Goal: Navigation & Orientation: Find specific page/section

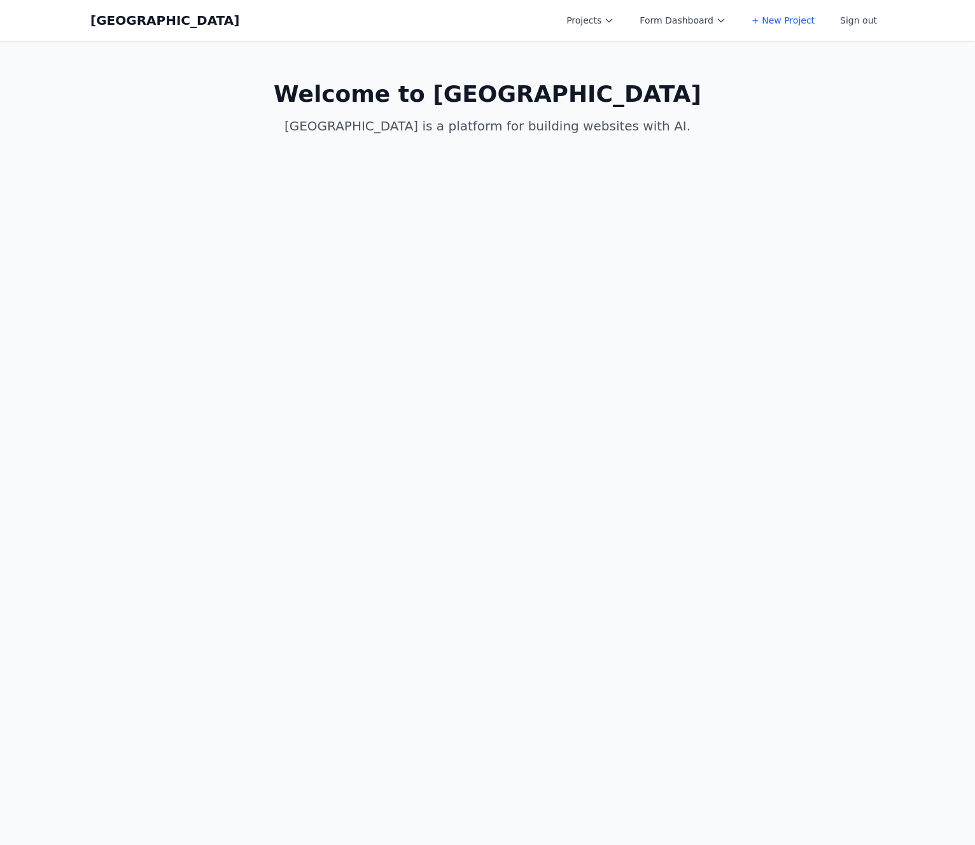
click at [600, 23] on button "Projects" at bounding box center [590, 20] width 63 height 23
click at [621, 73] on link "test new proj" at bounding box center [630, 73] width 142 height 23
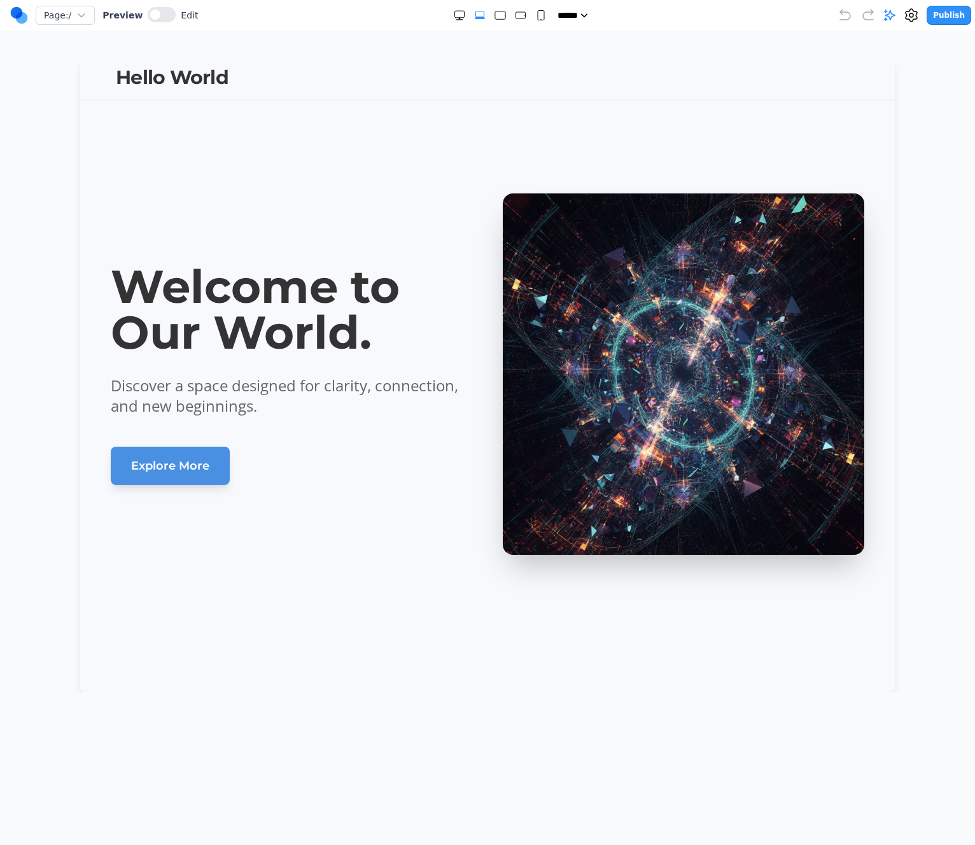
drag, startPoint x: 606, startPoint y: 143, endPoint x: 595, endPoint y: 141, distance: 11.1
click at [605, 142] on section "Welcome to Our World. Discover a space designed for clarity, connection, and ne…" at bounding box center [487, 374] width 814 height 636
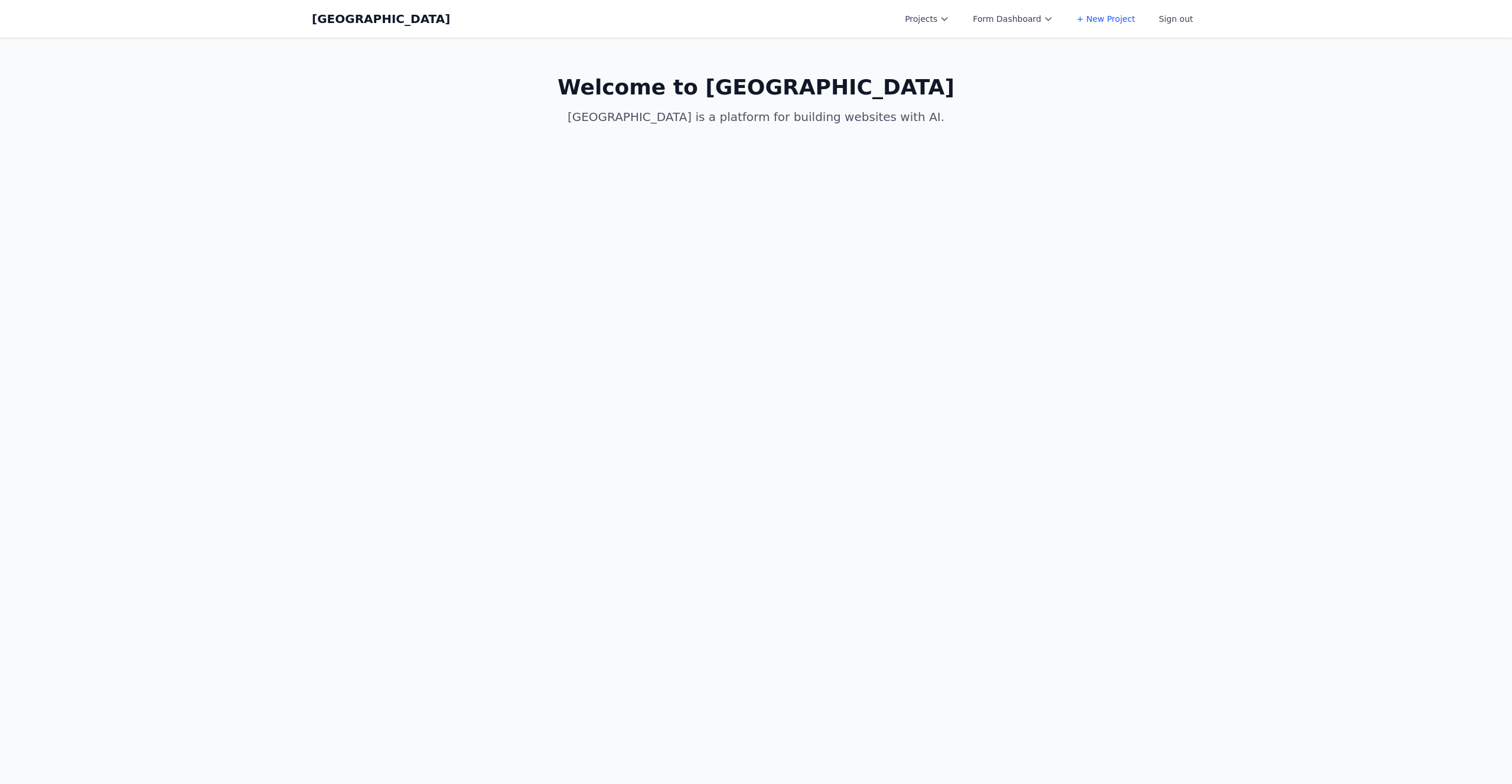
click at [941, 20] on button "Projects" at bounding box center [926, 19] width 58 height 21
click at [964, 150] on link "Hive mind test" at bounding box center [963, 153] width 132 height 21
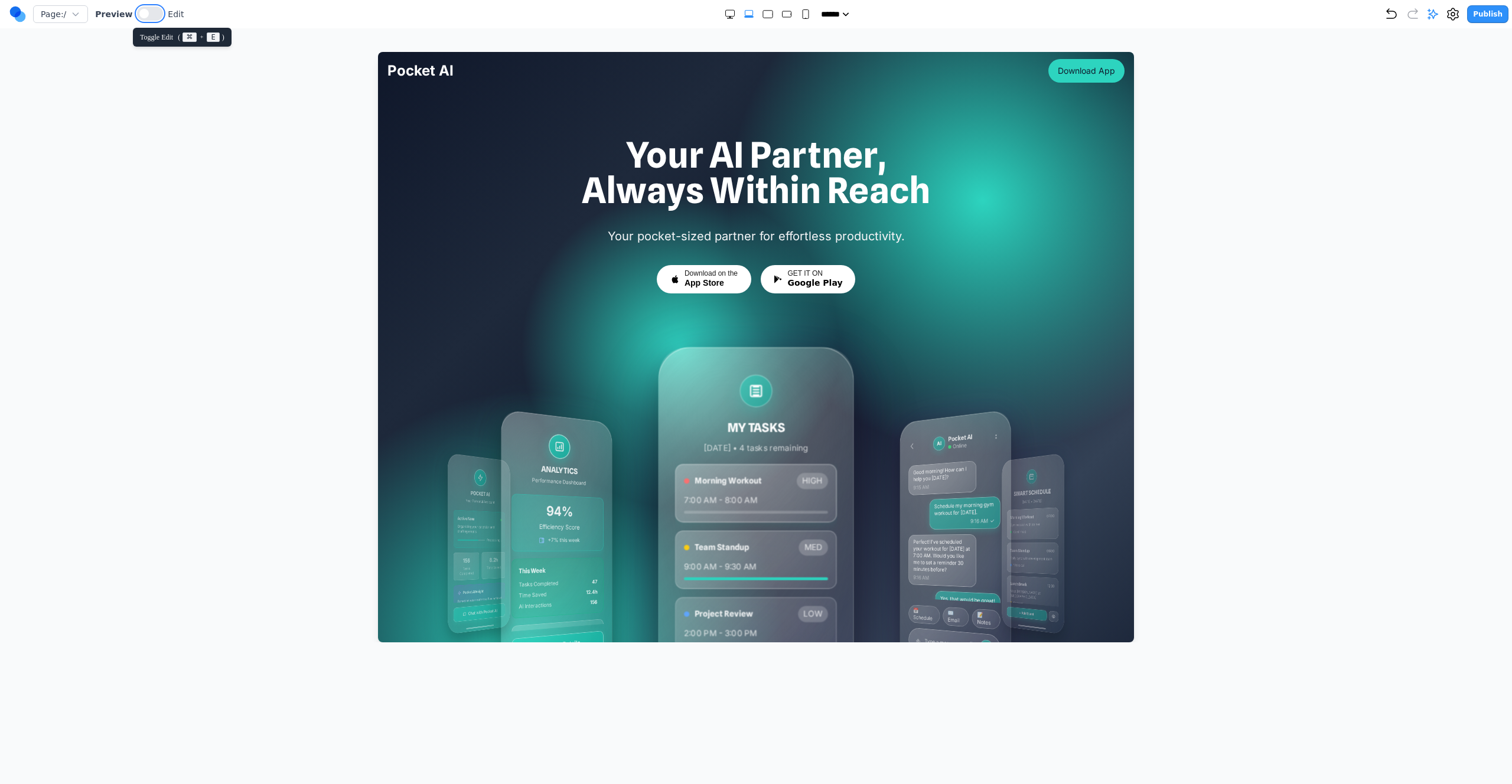
click at [139, 13] on span at bounding box center [144, 14] width 9 height 9
click at [1267, 106] on div at bounding box center [756, 347] width 1465 height 590
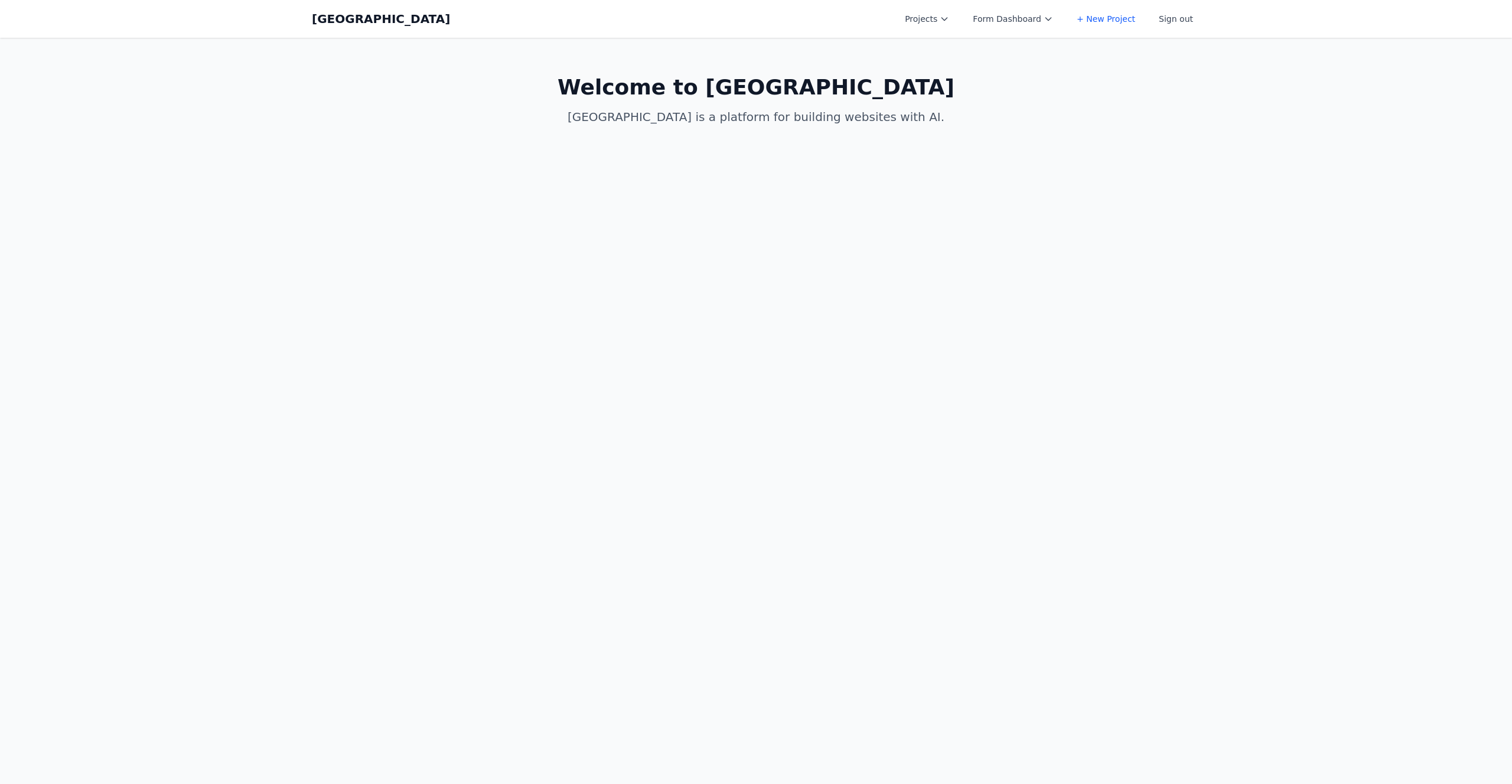
click at [932, 7] on div "Coal Creek Projects Form Dashboard + New Project Sign out Open main menu" at bounding box center [756, 19] width 888 height 38
click at [931, 21] on button "Projects" at bounding box center [926, 19] width 58 height 21
click at [940, 48] on link "dsfsdf" at bounding box center [963, 46] width 132 height 21
click at [974, 75] on link "test new proj" at bounding box center [963, 68] width 132 height 21
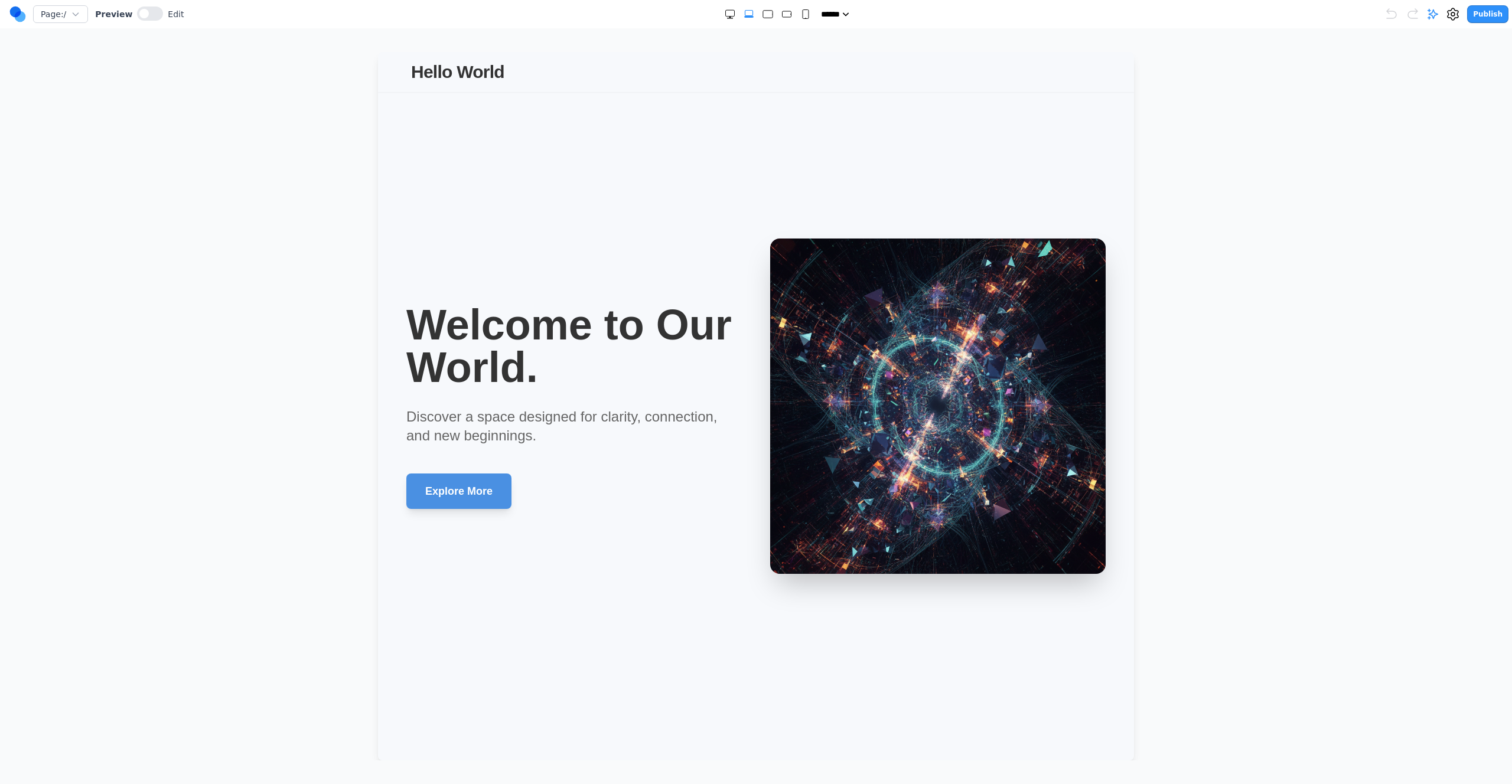
click at [1461, 98] on div at bounding box center [756, 405] width 1465 height 708
click at [1432, 12] on icon at bounding box center [1432, 14] width 10 height 10
type textarea "**********"
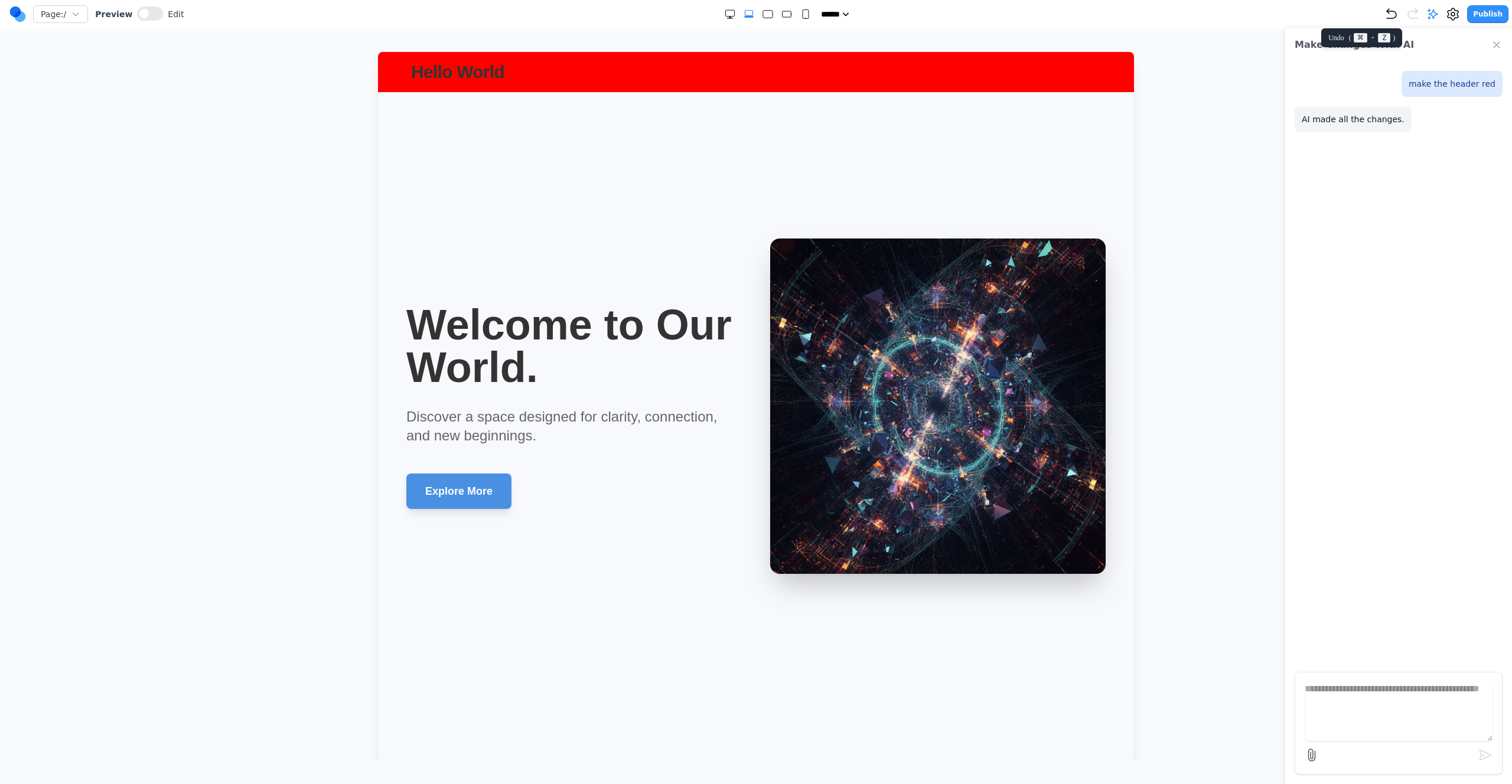
click at [1389, 10] on icon "Undo" at bounding box center [1390, 14] width 14 height 14
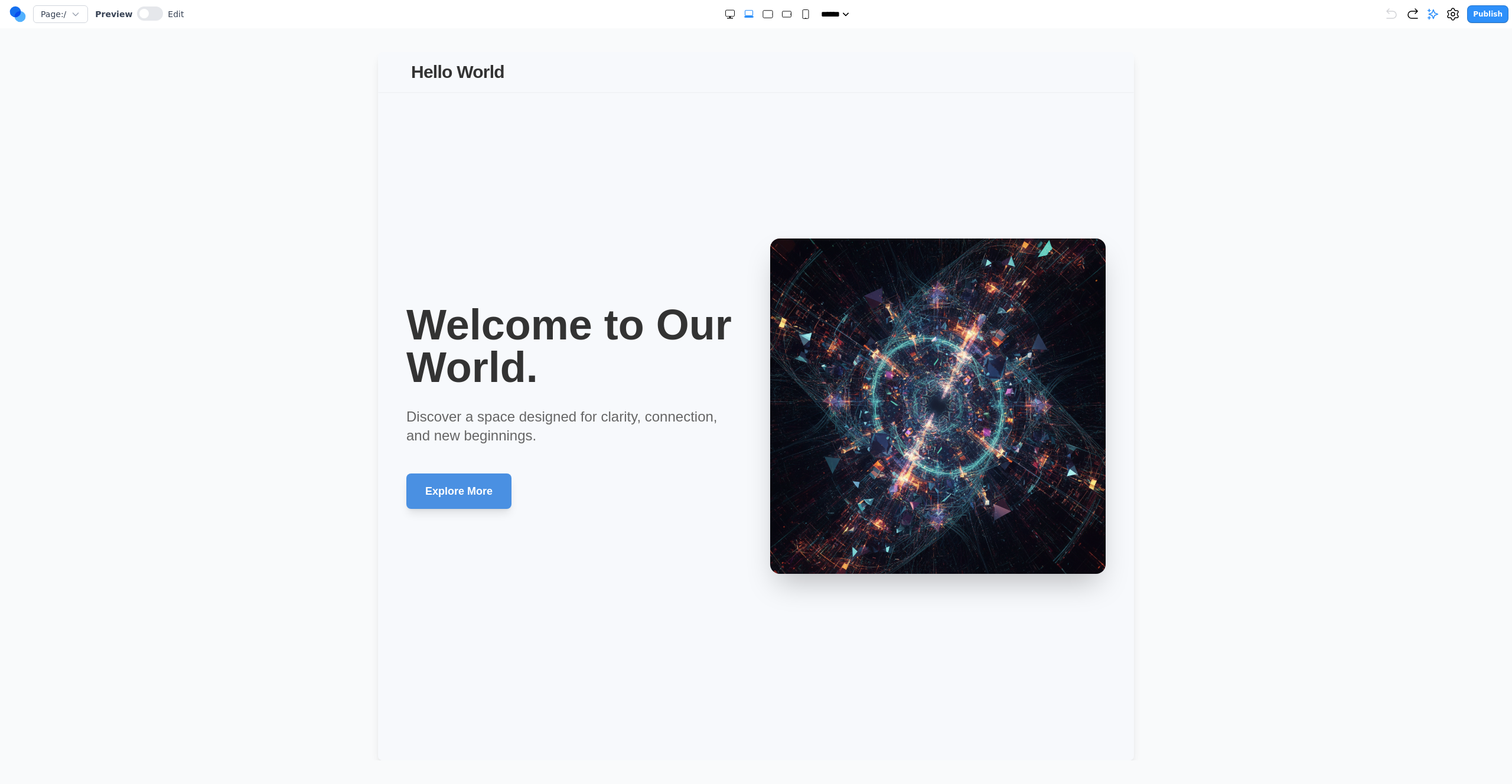
click at [200, 137] on div at bounding box center [756, 405] width 1465 height 708
click at [1290, 432] on div at bounding box center [756, 405] width 1465 height 708
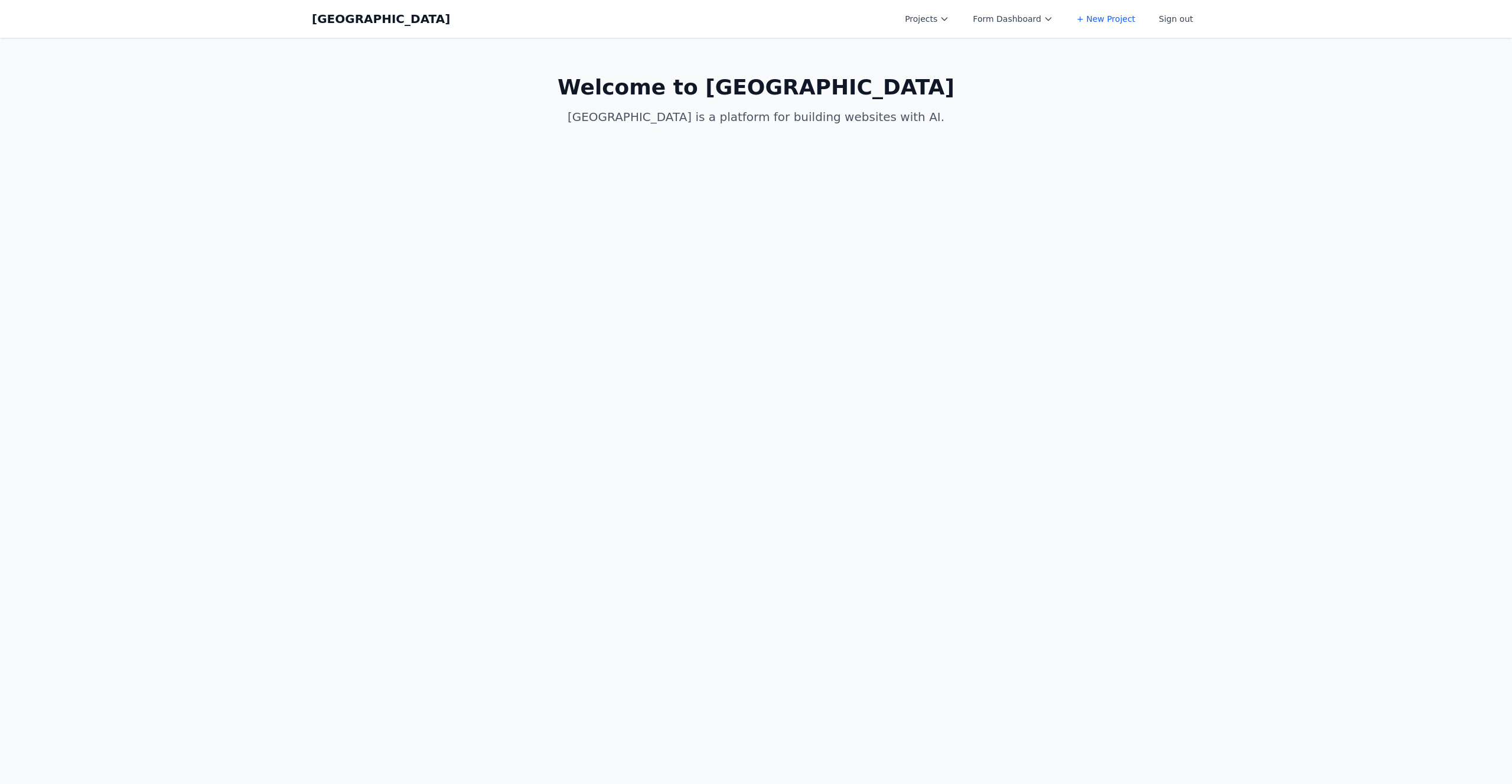
click at [938, 12] on button "Projects" at bounding box center [926, 19] width 58 height 21
click at [950, 105] on link "New test" at bounding box center [963, 110] width 132 height 21
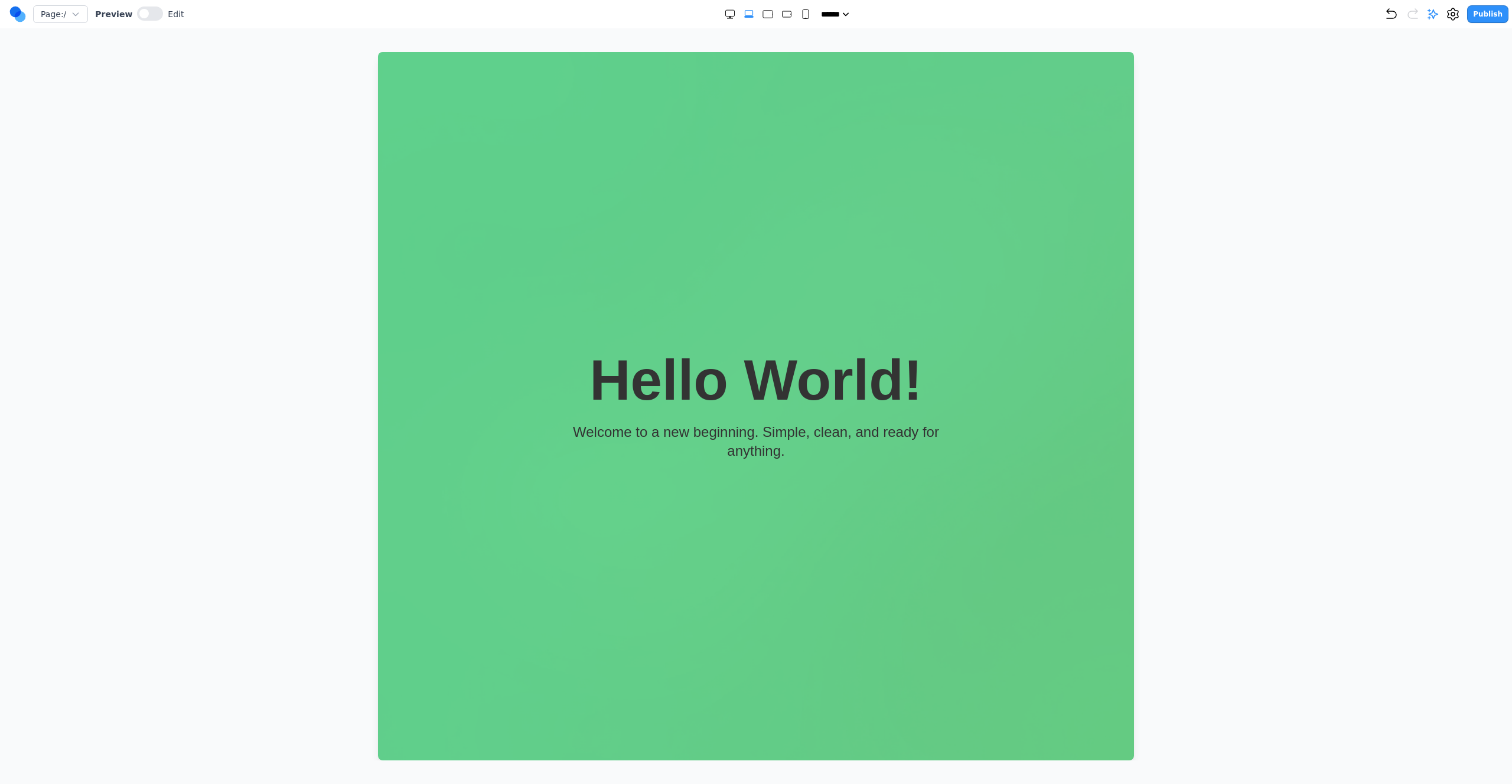
click at [14, 9] on circle at bounding box center [16, 12] width 11 height 11
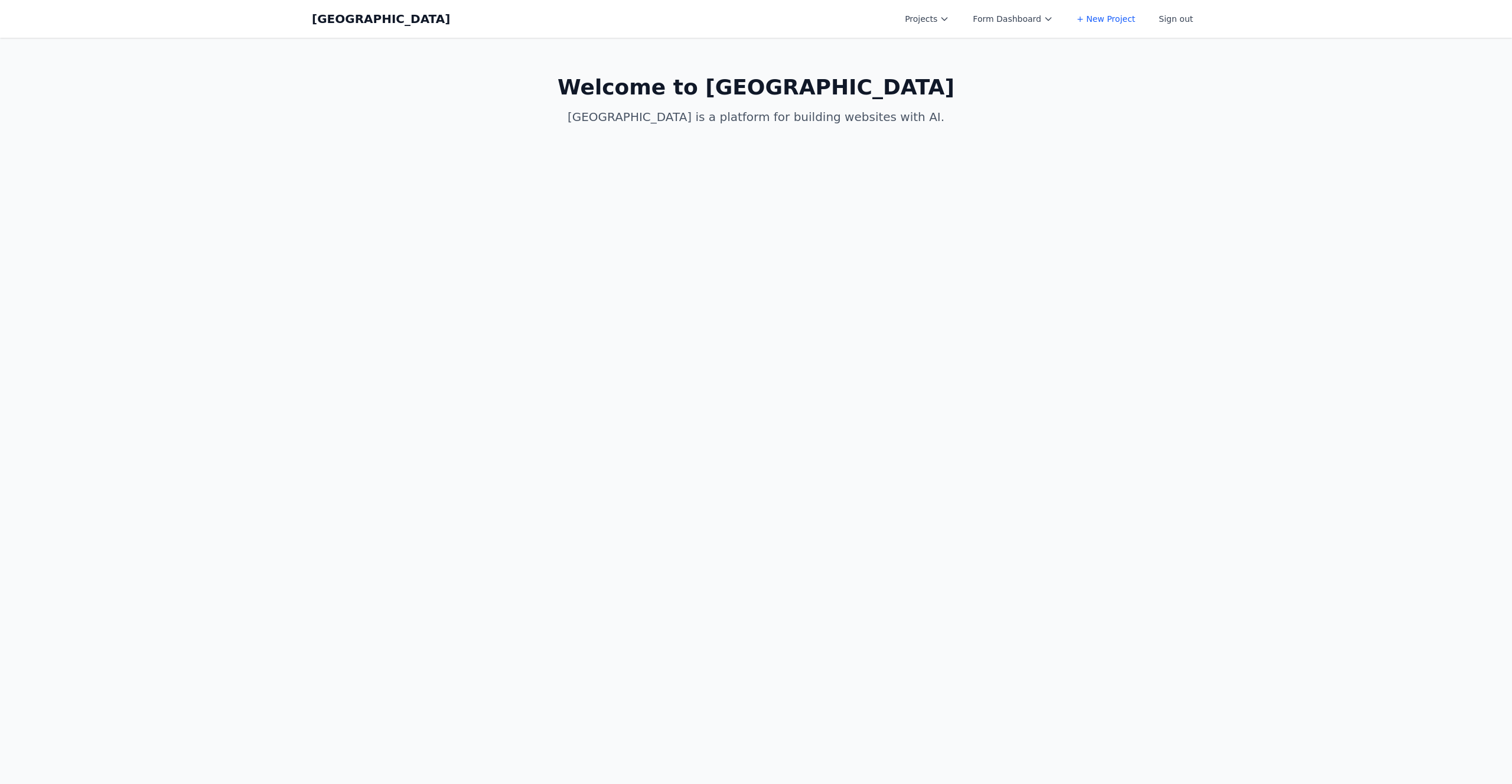
click at [966, 14] on div "Projects Form Dashboard + New Project Sign out" at bounding box center [1049, 19] width 303 height 21
click at [956, 17] on button "Projects" at bounding box center [926, 19] width 58 height 21
click at [961, 98] on link "hello worldz" at bounding box center [963, 89] width 132 height 21
click at [910, 14] on button "Projects" at bounding box center [926, 19] width 58 height 21
click at [953, 113] on link "New test" at bounding box center [963, 110] width 132 height 21
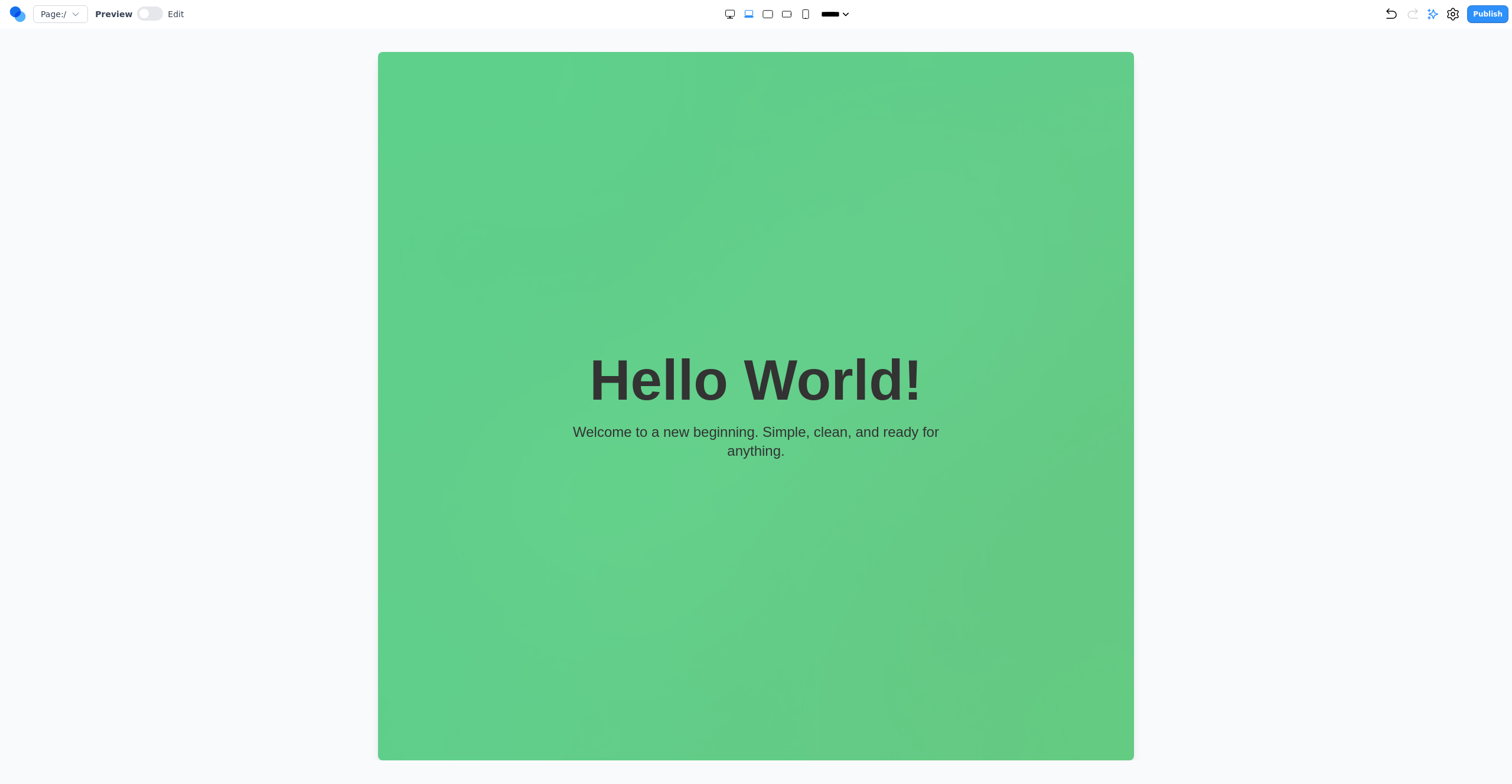
click at [17, 9] on circle at bounding box center [16, 12] width 11 height 11
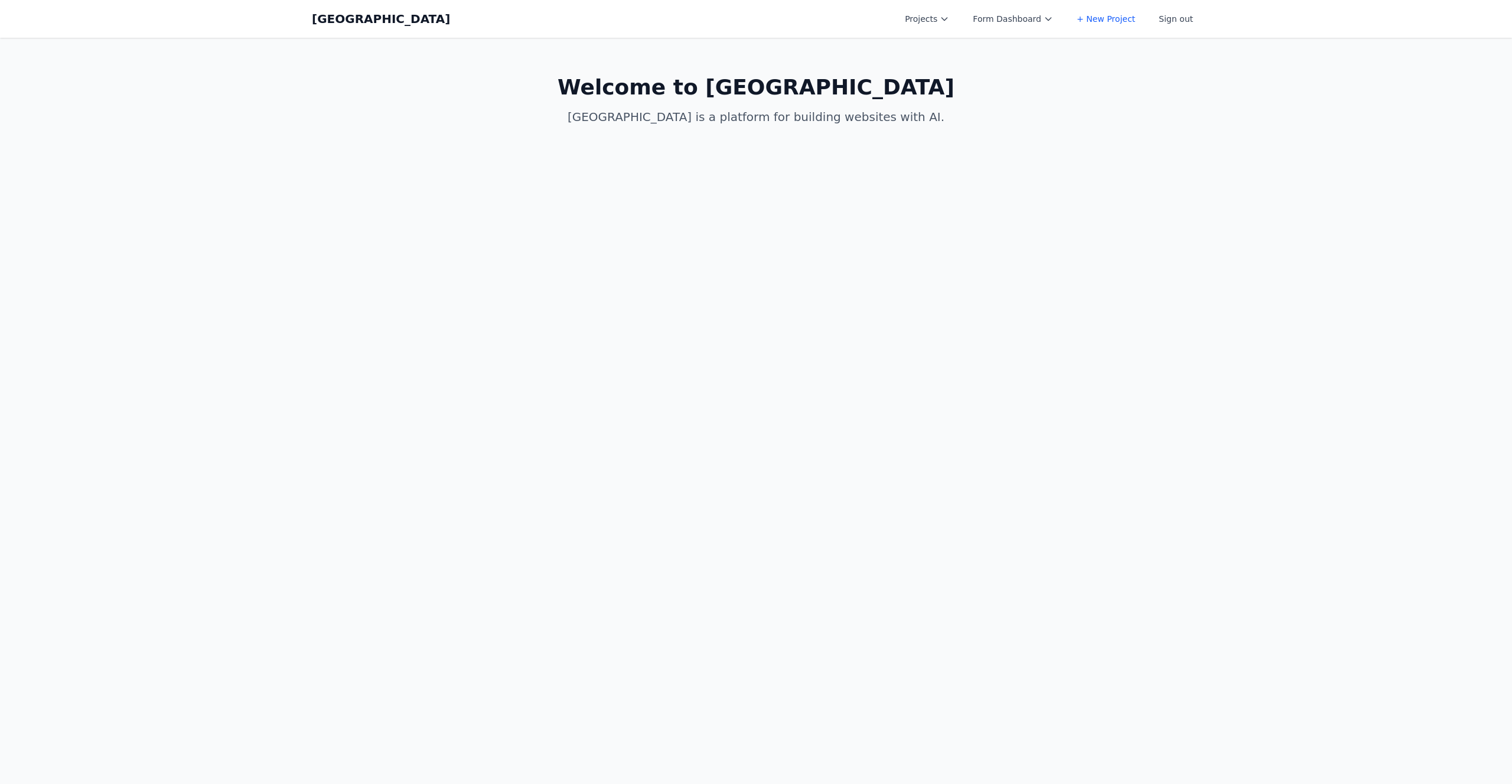
click at [923, 14] on button "Projects" at bounding box center [926, 19] width 58 height 21
click at [969, 135] on link "Test new proj" at bounding box center [963, 132] width 132 height 21
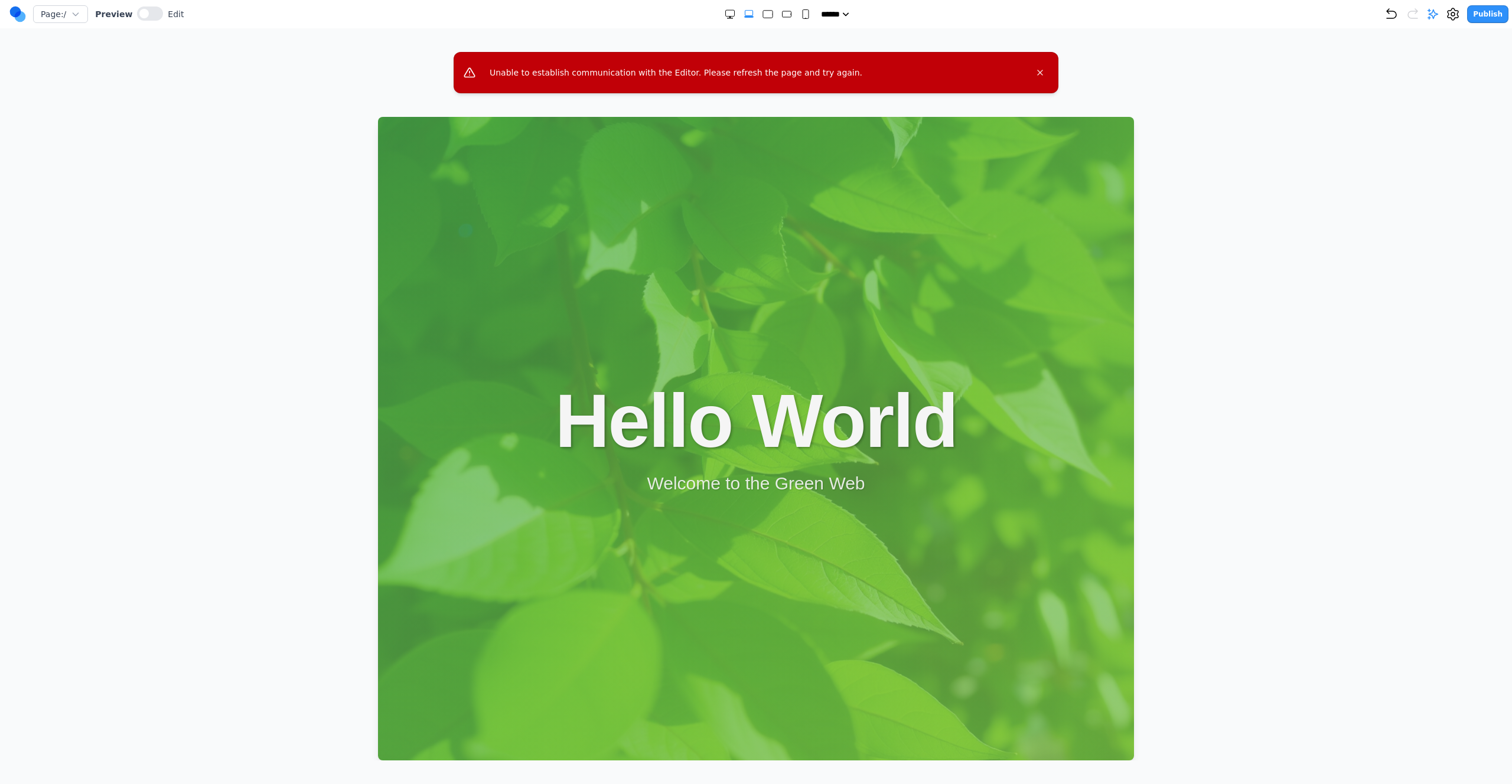
click at [958, 131] on div at bounding box center [756, 438] width 756 height 643
